Goal: Contribute content: Add original content to the website for others to see

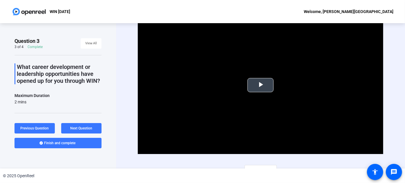
click at [260, 85] on span "Video Player" at bounding box center [260, 85] width 0 height 0
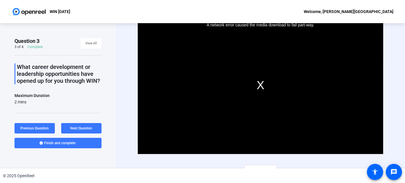
click at [257, 82] on div "A network error caused the media download to fail part-way." at bounding box center [261, 85] width 246 height 138
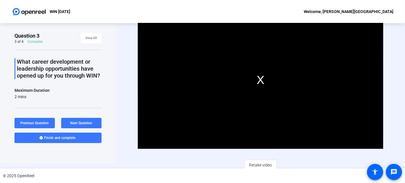
scroll to position [8, 0]
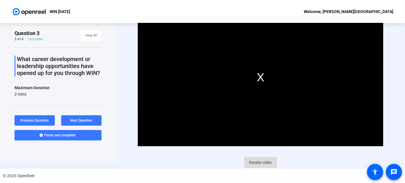
click at [254, 164] on span "Retake video" at bounding box center [260, 162] width 23 height 11
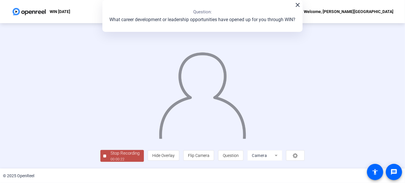
scroll to position [32, 0]
click at [110, 159] on div "00:00:23" at bounding box center [124, 159] width 29 height 5
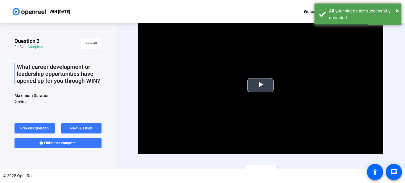
click at [260, 85] on span "Video Player" at bounding box center [260, 85] width 0 height 0
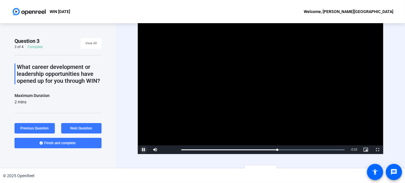
click at [141, 150] on span "Video Player" at bounding box center [144, 150] width 12 height 0
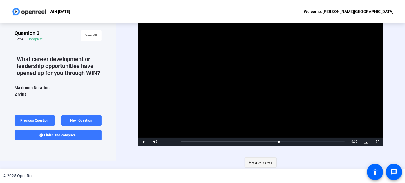
click at [260, 162] on span "Retake video" at bounding box center [260, 162] width 23 height 11
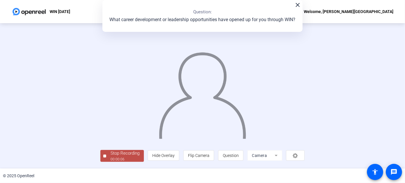
scroll to position [32, 0]
click at [110, 160] on div "00:00:07" at bounding box center [124, 159] width 29 height 5
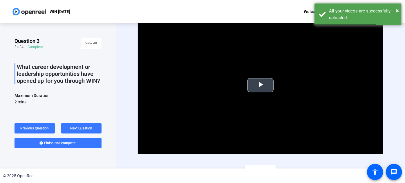
scroll to position [8, 0]
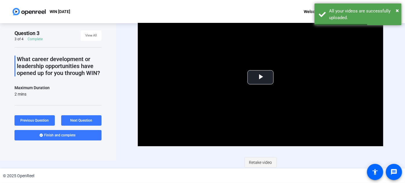
click at [266, 162] on span "Retake video" at bounding box center [260, 162] width 23 height 11
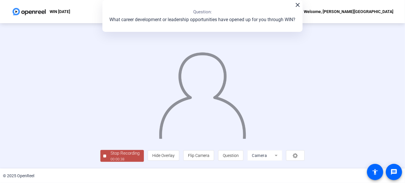
scroll to position [32, 0]
click at [106, 158] on span "Stop Recording 00:00:38" at bounding box center [125, 156] width 38 height 12
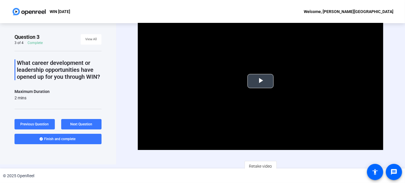
scroll to position [8, 0]
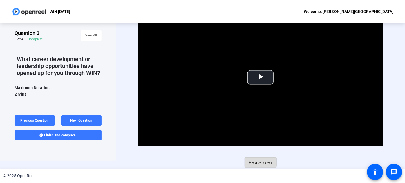
click at [253, 161] on span "Retake video" at bounding box center [260, 162] width 23 height 11
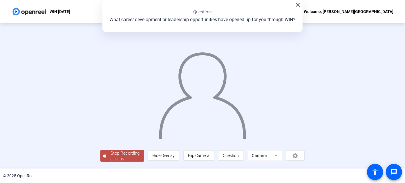
scroll to position [32, 0]
click at [110, 155] on div "Stop Recording" at bounding box center [124, 153] width 29 height 7
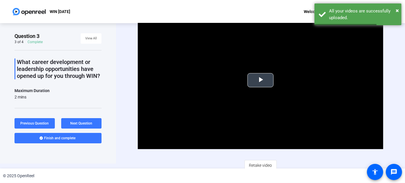
scroll to position [8, 0]
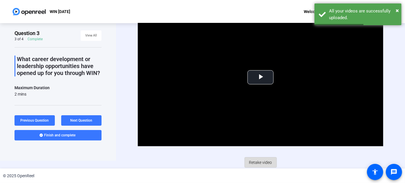
click at [262, 164] on span "Retake video" at bounding box center [260, 162] width 23 height 11
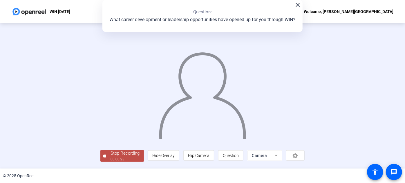
scroll to position [32, 0]
click at [110, 155] on div "Stop Recording" at bounding box center [124, 153] width 29 height 7
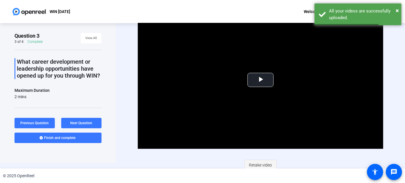
scroll to position [8, 0]
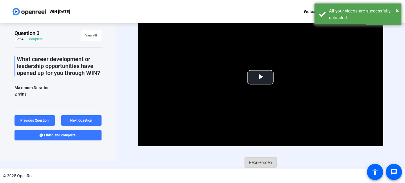
click at [260, 161] on span "Retake video" at bounding box center [260, 162] width 23 height 11
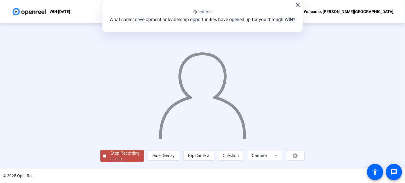
scroll to position [32, 0]
click at [56, 164] on div "Question 3 3 of 4 Complete View All What career development or leadership oppor…" at bounding box center [202, 96] width 405 height 146
click at [110, 157] on div "Stop Recording" at bounding box center [124, 153] width 29 height 7
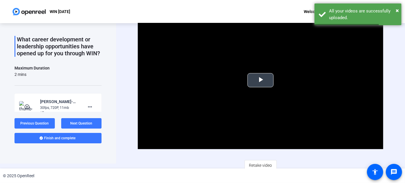
scroll to position [8, 0]
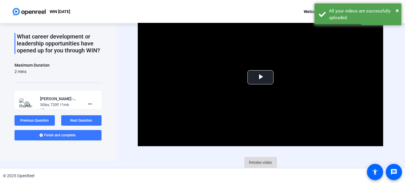
click at [261, 160] on span "Retake video" at bounding box center [260, 162] width 23 height 11
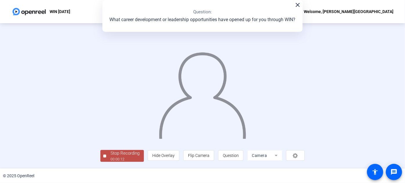
scroll to position [32, 0]
click at [110, 155] on div "Stop Recording" at bounding box center [124, 153] width 29 height 7
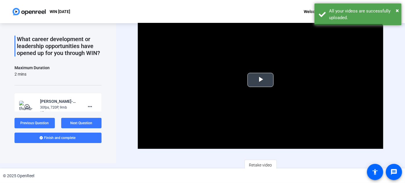
scroll to position [8, 0]
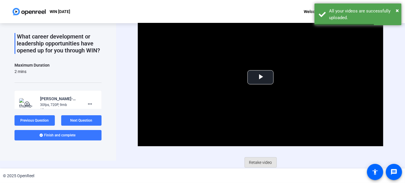
click at [265, 157] on span "Retake video" at bounding box center [260, 162] width 23 height 11
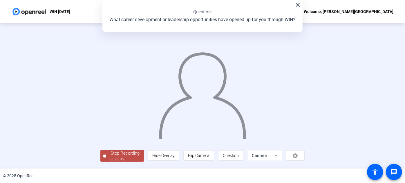
scroll to position [32, 0]
click at [110, 156] on div "Stop Recording" at bounding box center [124, 153] width 29 height 7
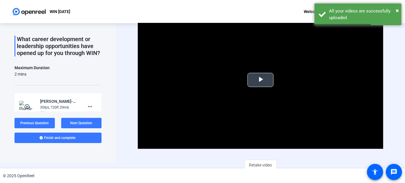
scroll to position [8, 0]
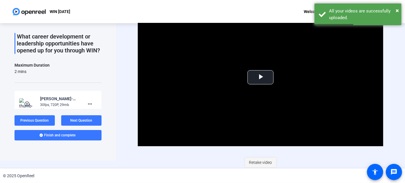
click at [260, 160] on span "Retake video" at bounding box center [260, 162] width 23 height 11
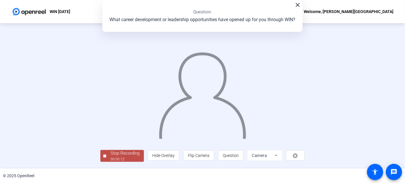
scroll to position [32, 0]
click at [110, 156] on div "Stop Recording" at bounding box center [124, 153] width 29 height 7
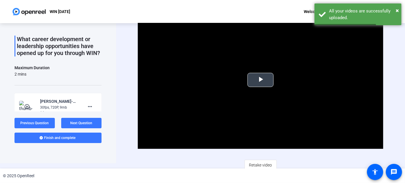
scroll to position [8, 0]
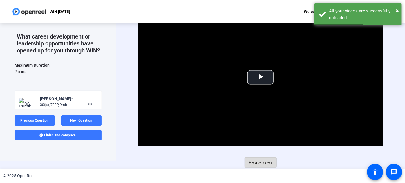
click at [268, 161] on span "Retake video" at bounding box center [260, 162] width 23 height 11
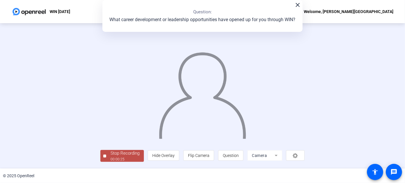
scroll to position [32, 0]
click at [110, 161] on div "00:00:25" at bounding box center [124, 159] width 29 height 5
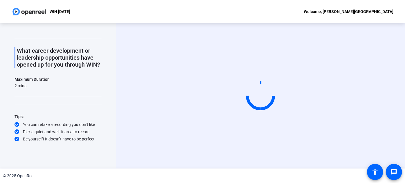
scroll to position [0, 0]
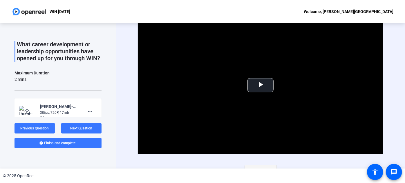
click at [261, 166] on span "Retake video" at bounding box center [260, 170] width 23 height 11
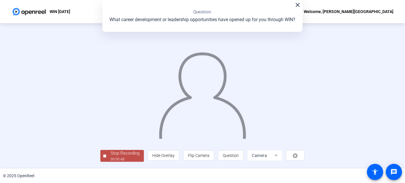
scroll to position [32, 0]
click at [110, 157] on div "Stop Recording" at bounding box center [124, 153] width 29 height 7
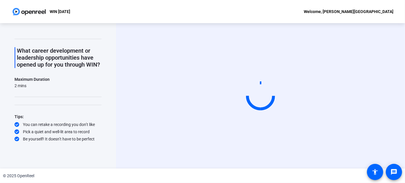
scroll to position [0, 0]
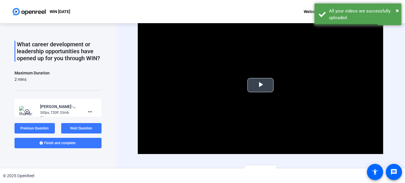
click at [260, 85] on span "Video Player" at bounding box center [260, 85] width 0 height 0
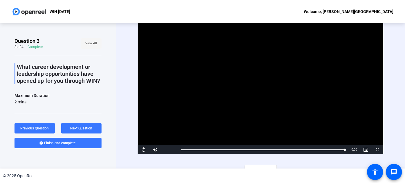
click at [88, 46] on span "View All" at bounding box center [91, 43] width 12 height 9
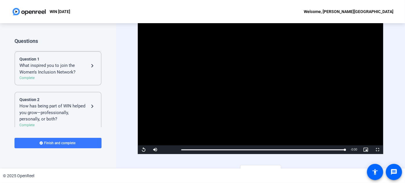
click at [75, 68] on div "What inspired you to join the Women’s Inclusion Network?" at bounding box center [53, 68] width 69 height 13
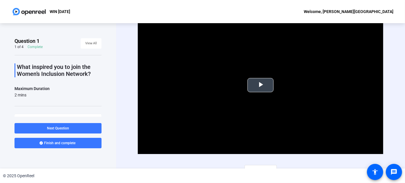
click at [260, 85] on span "Video Player" at bounding box center [260, 85] width 0 height 0
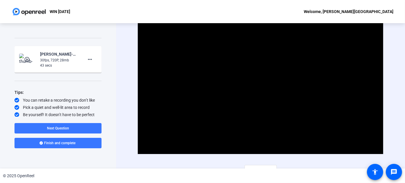
scroll to position [69, 0]
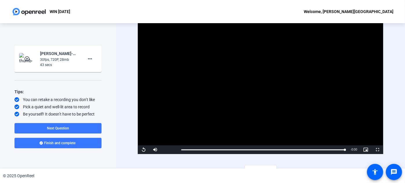
click at [59, 59] on div "30fps, 720P, 28mb" at bounding box center [59, 59] width 39 height 5
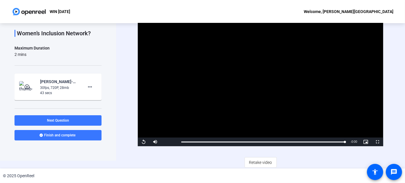
scroll to position [0, 0]
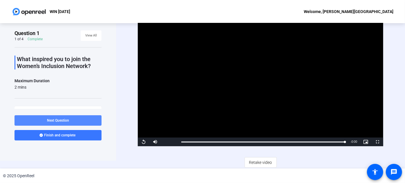
click at [68, 119] on span "Next Question" at bounding box center [58, 121] width 22 height 4
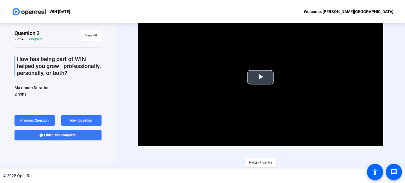
click at [260, 77] on span "Video Player" at bounding box center [260, 77] width 0 height 0
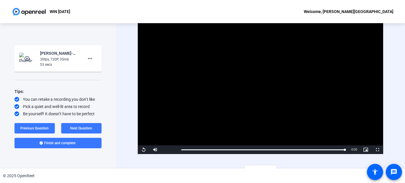
scroll to position [83, 0]
click at [86, 128] on span "Next Question" at bounding box center [81, 128] width 22 height 4
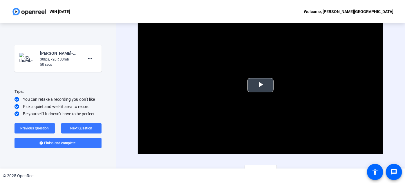
click at [260, 85] on span "Video Player" at bounding box center [260, 85] width 0 height 0
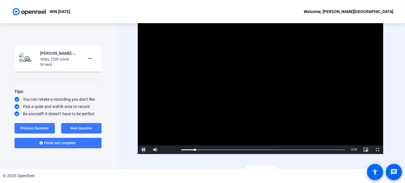
click at [144, 150] on span "Video Player" at bounding box center [144, 150] width 12 height 0
click at [88, 130] on span "Next Question" at bounding box center [81, 128] width 22 height 4
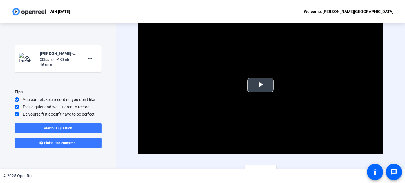
click at [260, 85] on span "Video Player" at bounding box center [260, 85] width 0 height 0
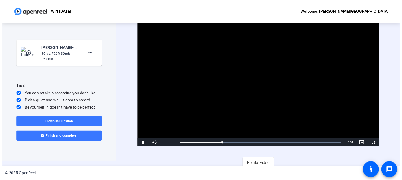
scroll to position [8, 0]
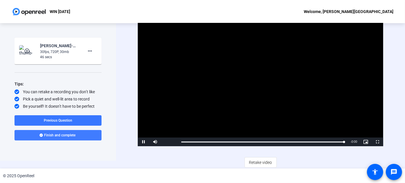
click at [66, 135] on span "Finish and complete" at bounding box center [59, 135] width 31 height 5
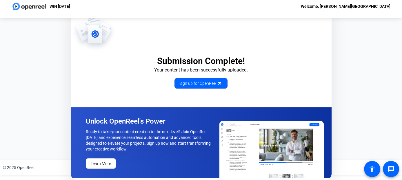
scroll to position [6, 0]
